Goal: Task Accomplishment & Management: Use online tool/utility

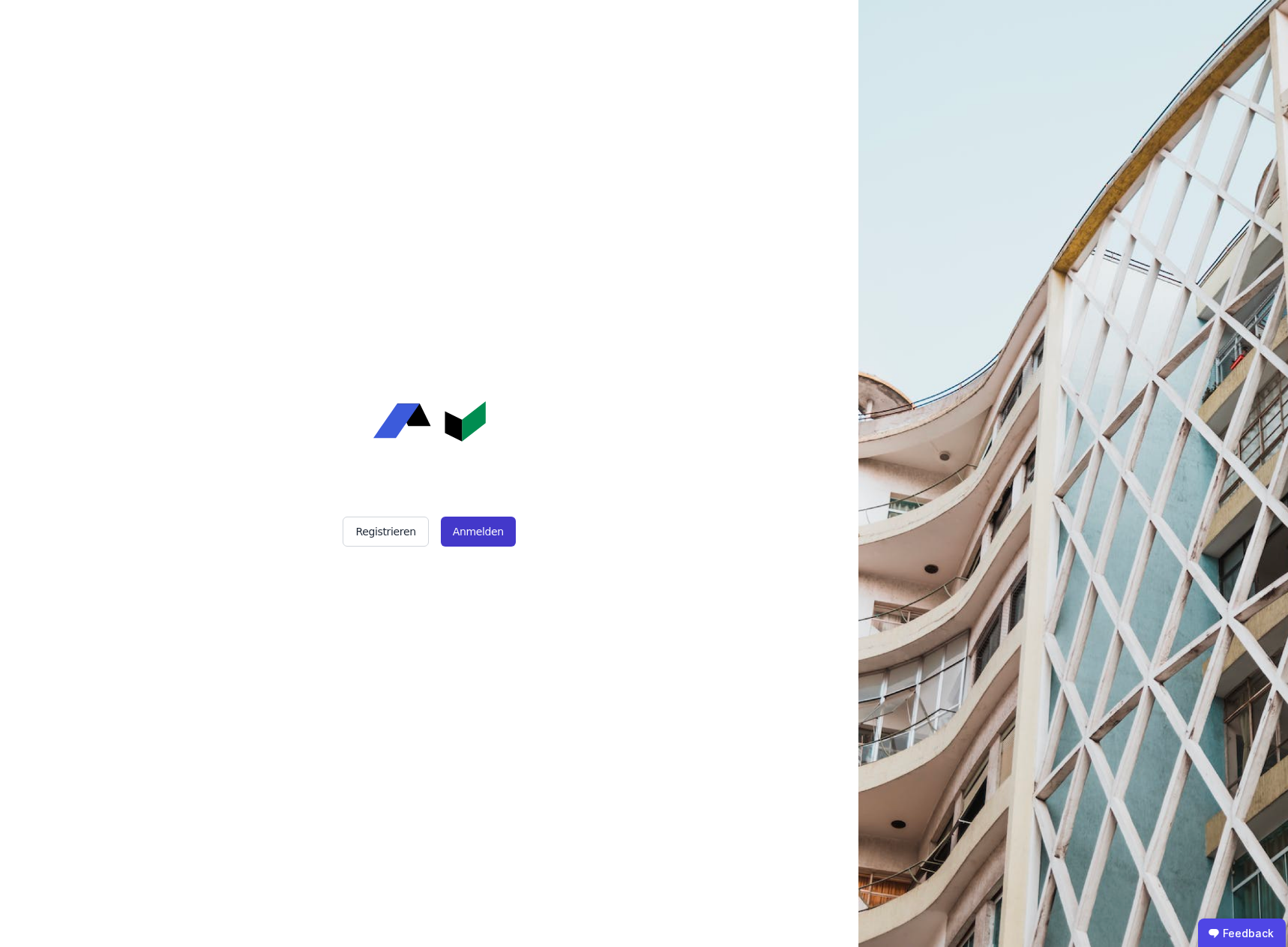
click at [470, 532] on button "Anmelden" at bounding box center [478, 531] width 75 height 30
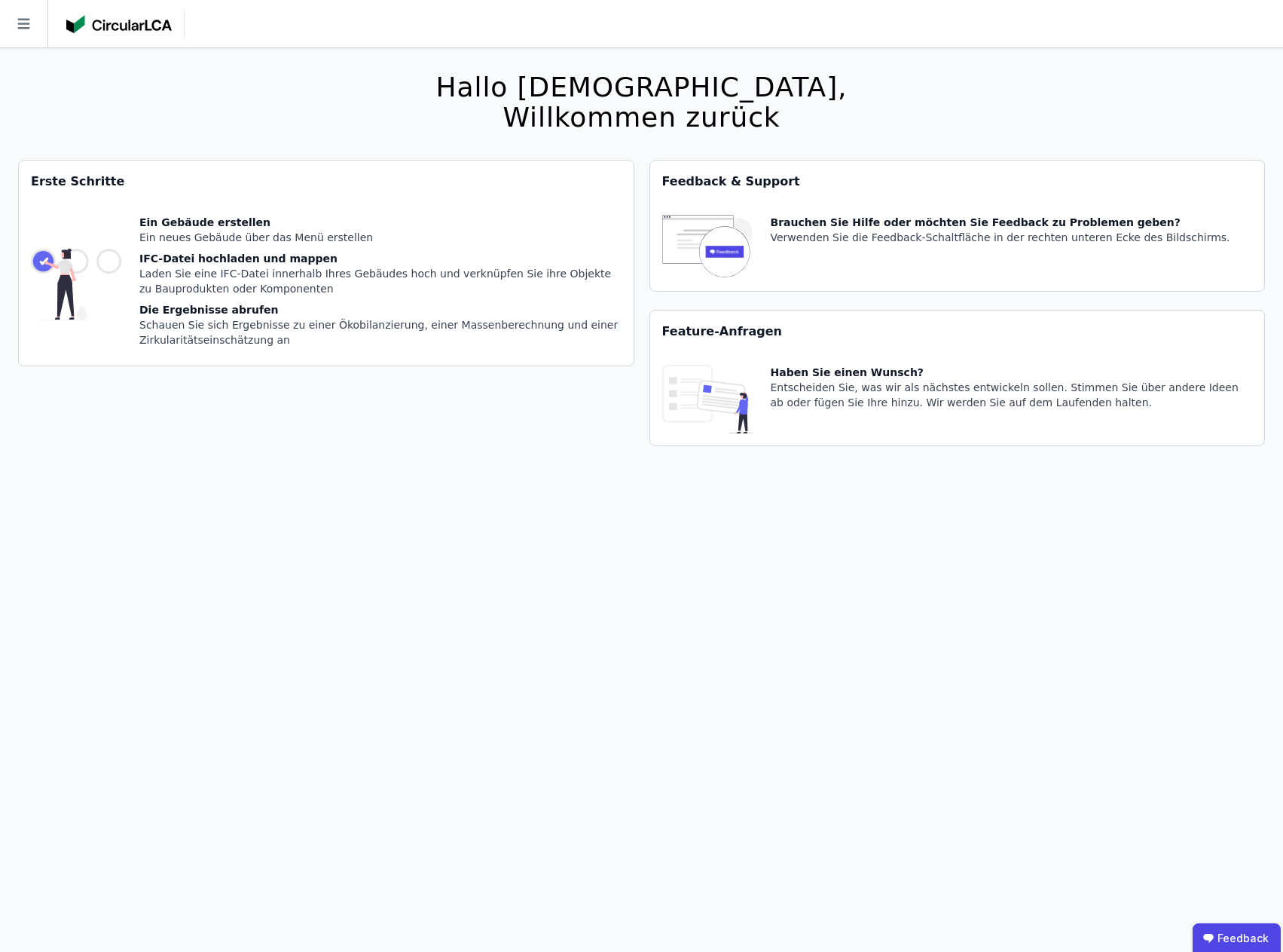
click at [156, 223] on div "Ein Gebäude erstellen" at bounding box center [380, 221] width 483 height 15
click at [343, 260] on div "IFC-Datei hochladen und mappen" at bounding box center [380, 258] width 483 height 15
click at [221, 312] on div "Die Ergebnisse abrufen" at bounding box center [380, 309] width 483 height 15
click at [101, 266] on img at bounding box center [76, 283] width 90 height 139
drag, startPoint x: 66, startPoint y: 199, endPoint x: 64, endPoint y: 166, distance: 33.1
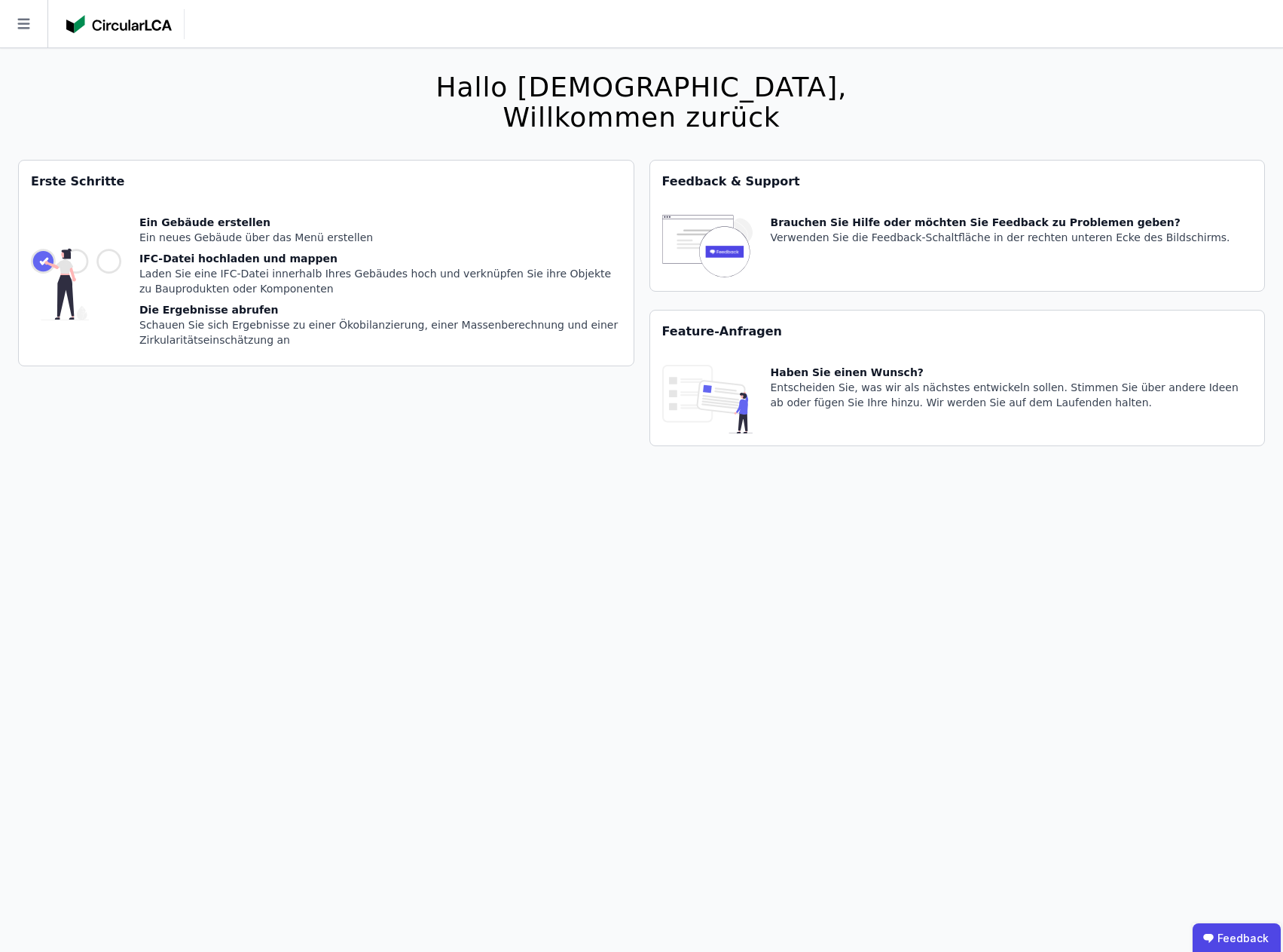
click at [67, 199] on div "Erste Schritte" at bounding box center [326, 182] width 615 height 42
click at [22, 19] on icon at bounding box center [24, 24] width 12 height 11
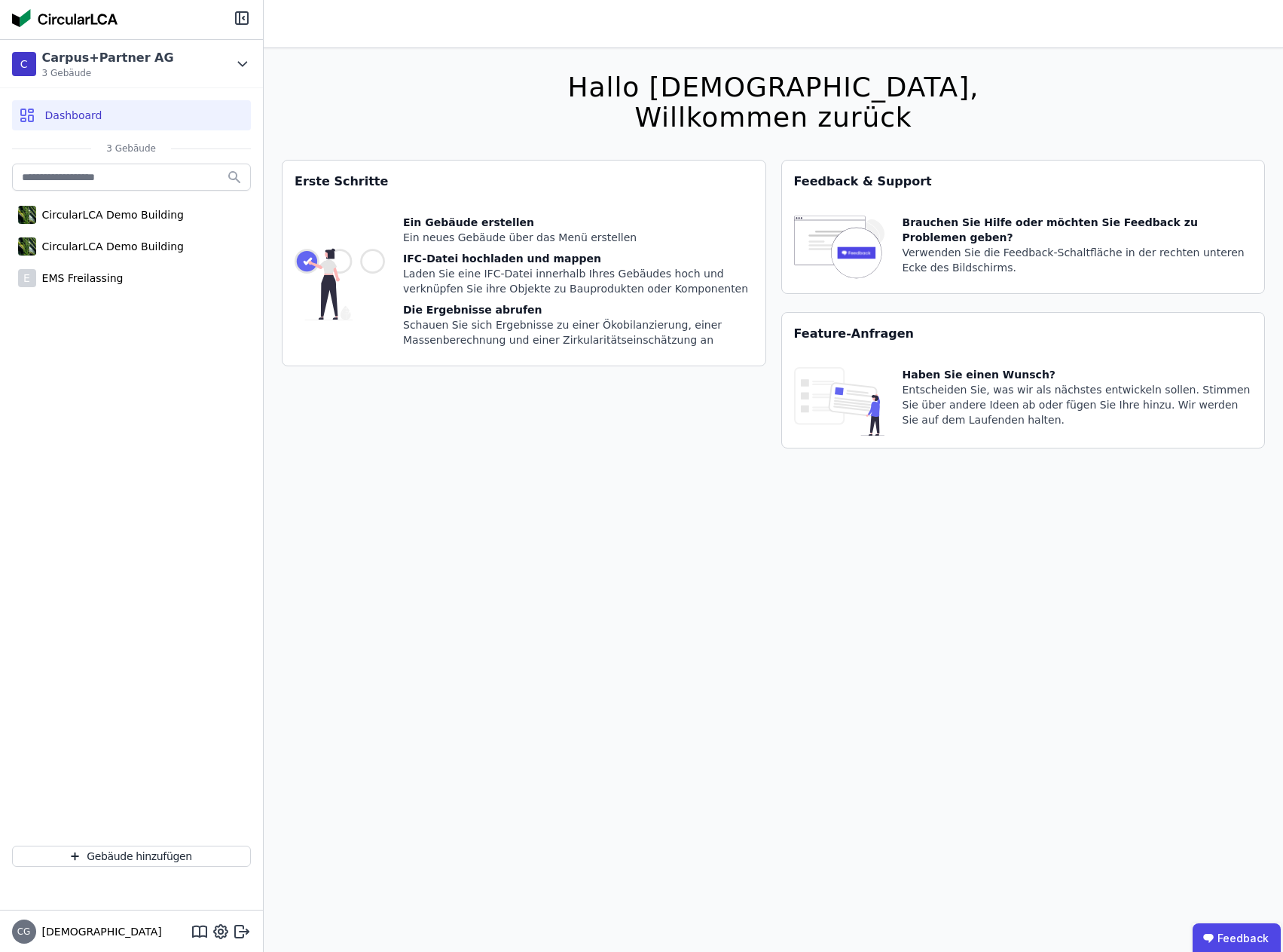
click at [76, 116] on span "Dashboard" at bounding box center [73, 115] width 57 height 15
click at [79, 274] on div "EMS Freilassing" at bounding box center [79, 278] width 87 height 15
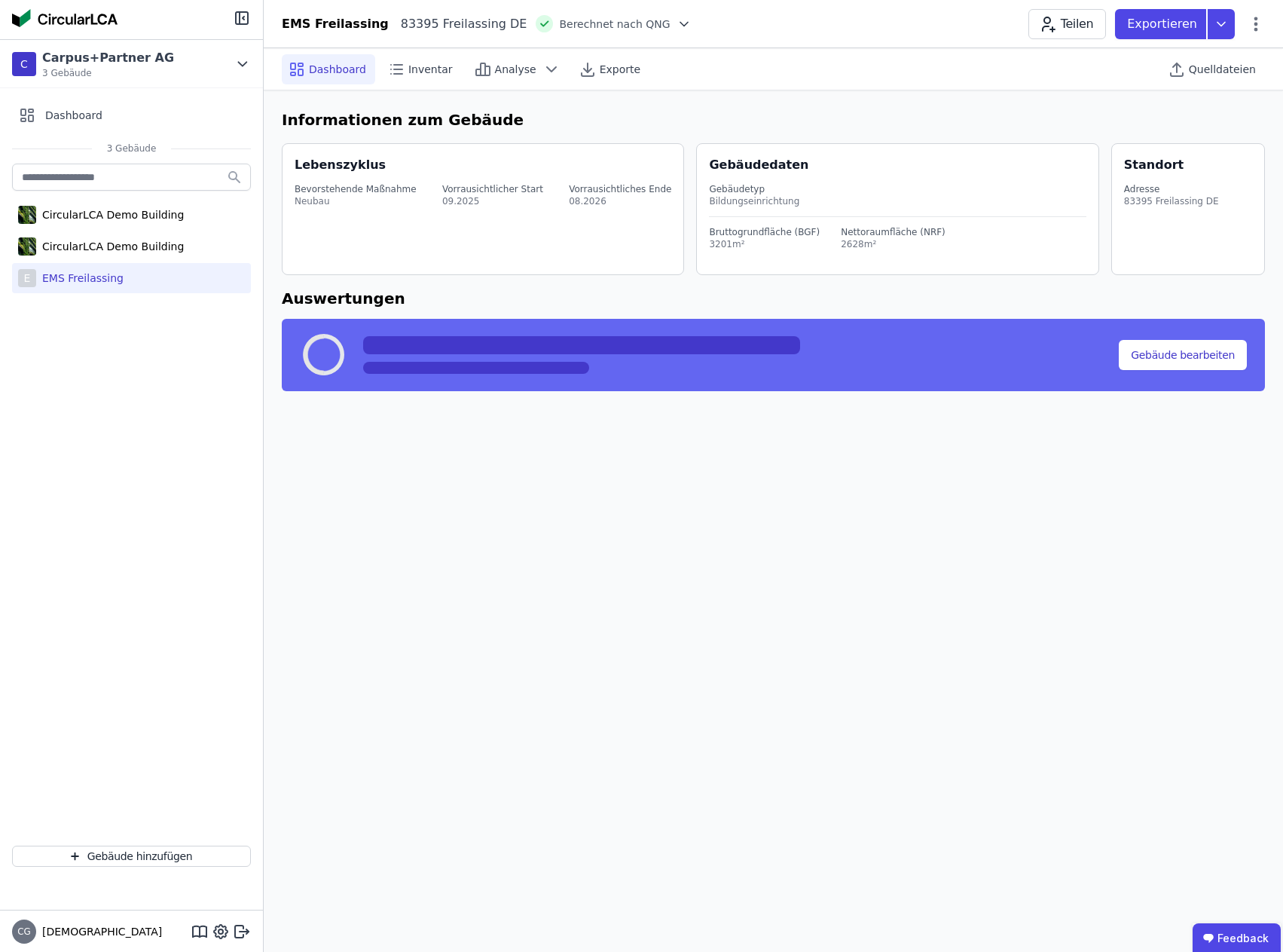
select select "*"
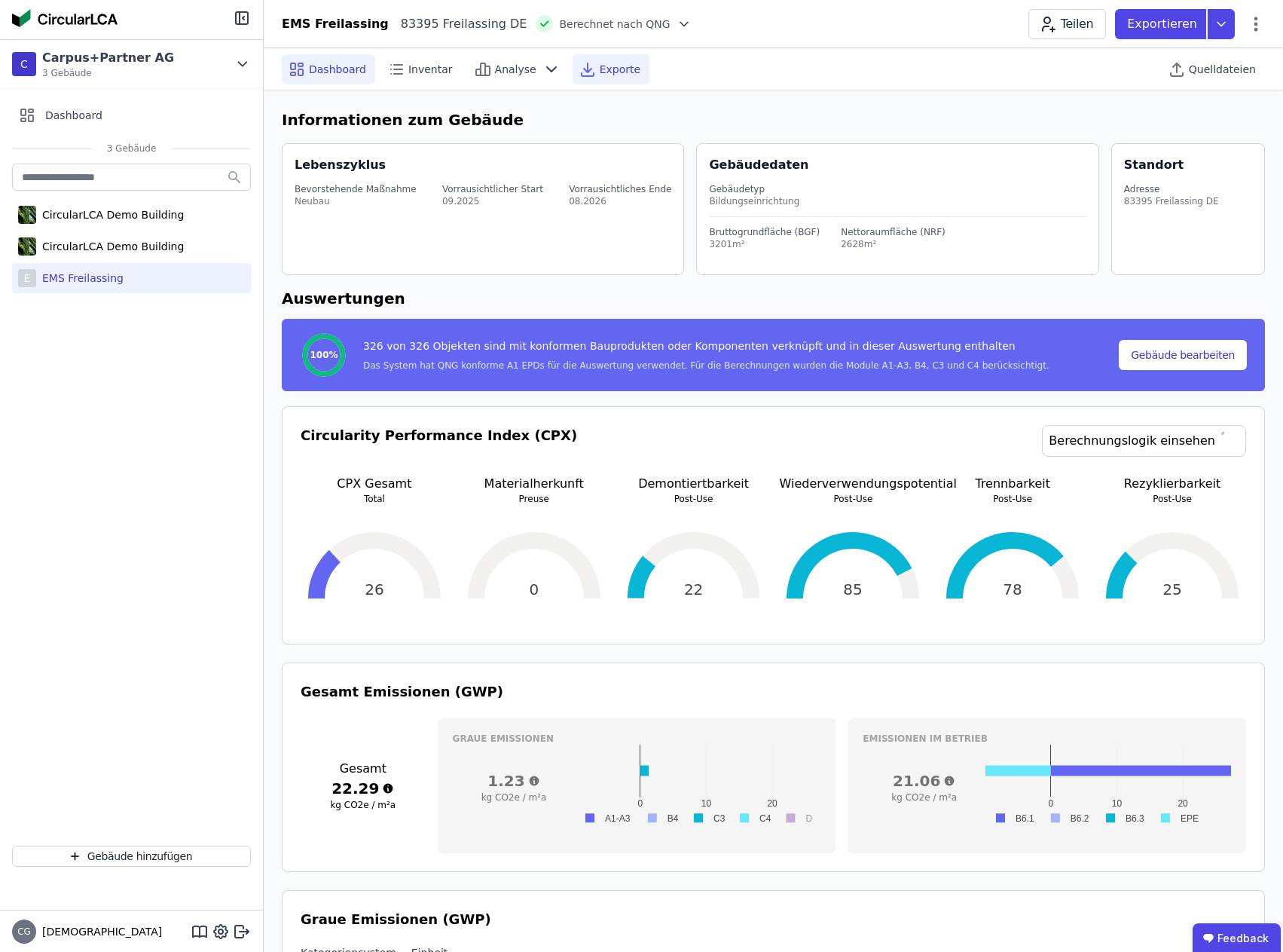
click at [600, 67] on span "Exporte" at bounding box center [620, 69] width 41 height 15
